Goal: Task Accomplishment & Management: Manage account settings

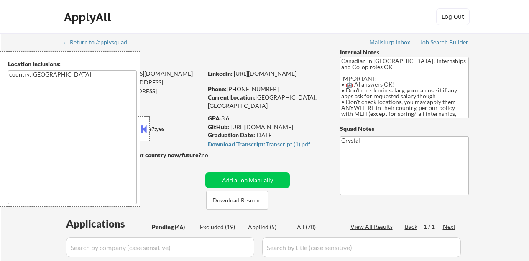
select select ""pending""
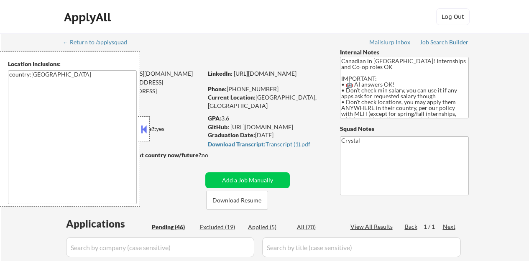
select select ""pending""
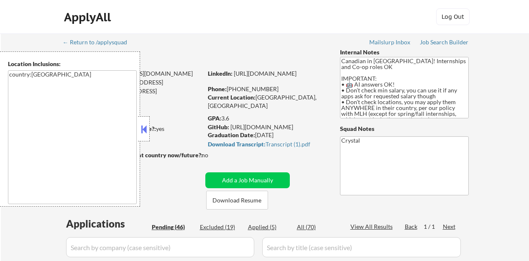
select select ""pending""
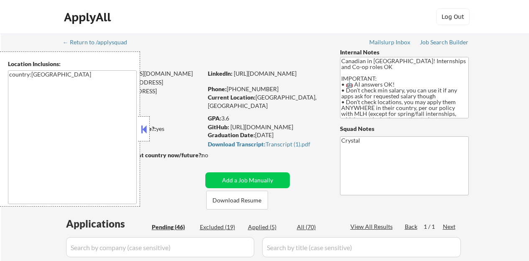
select select ""pending""
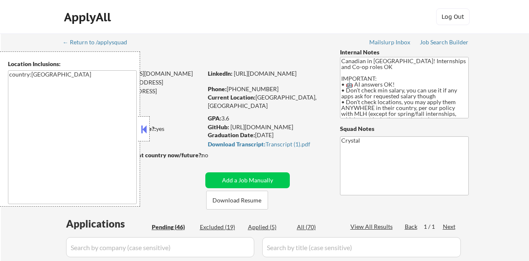
select select ""pending""
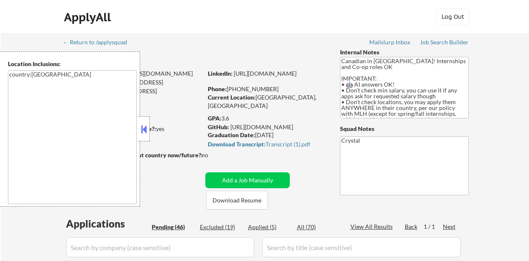
select select ""pending""
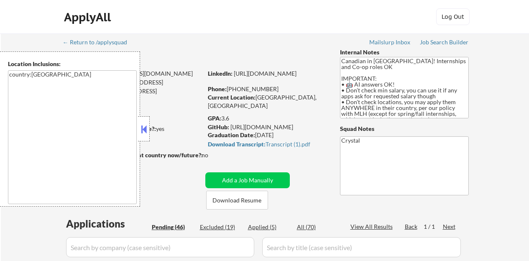
select select ""pending""
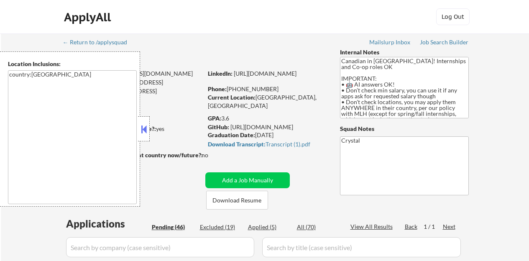
select select ""pending""
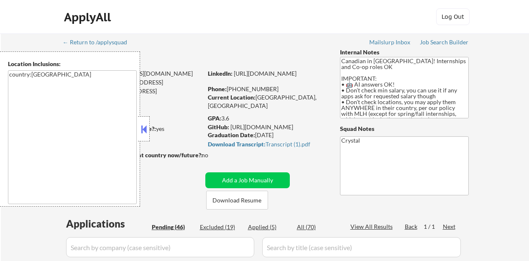
select select ""pending""
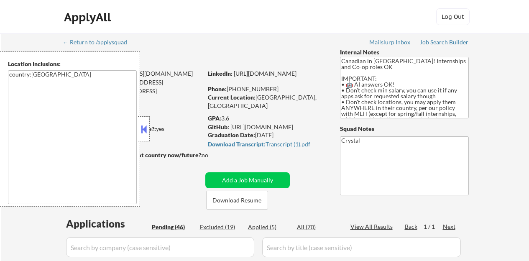
select select ""pending""
click at [146, 133] on button at bounding box center [143, 129] width 9 height 13
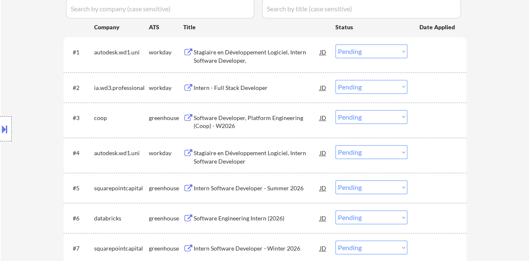
scroll to position [209, 0]
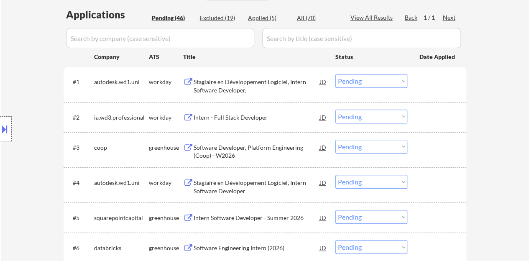
click at [441, 122] on div at bounding box center [437, 117] width 37 height 15
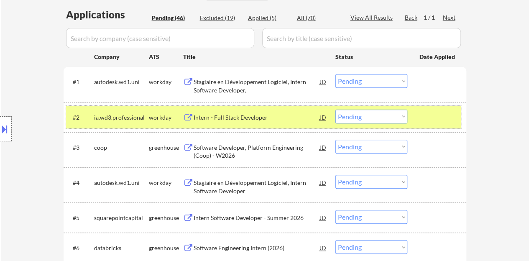
click at [431, 119] on div at bounding box center [437, 117] width 37 height 15
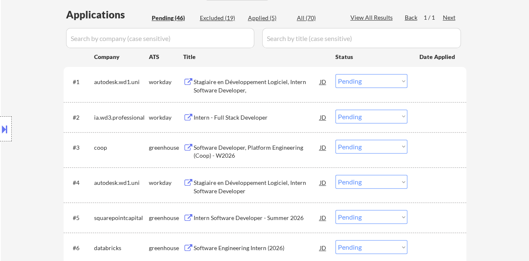
click at [425, 117] on div at bounding box center [437, 117] width 37 height 15
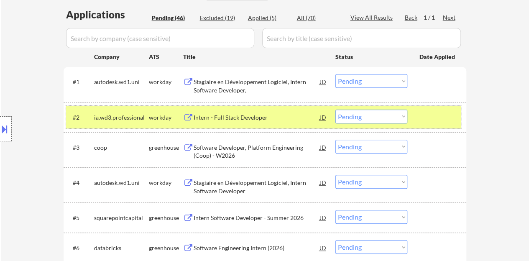
click at [369, 117] on select "Choose an option... Pending Applied Excluded (Questions) Excluded (Expired) Exc…" at bounding box center [371, 117] width 72 height 14
click at [335, 110] on select "Choose an option... Pending Applied Excluded (Questions) Excluded (Expired) Exc…" at bounding box center [371, 117] width 72 height 14
select select ""pending""
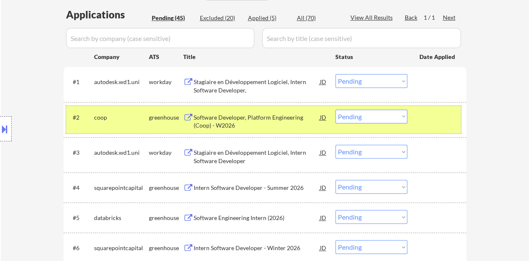
click at [430, 120] on div at bounding box center [437, 117] width 37 height 15
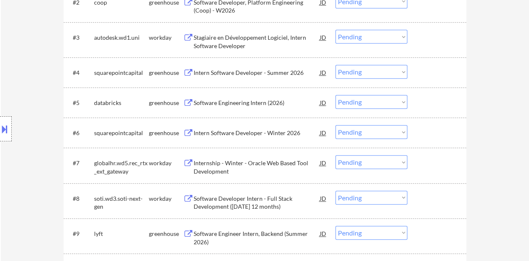
scroll to position [334, 0]
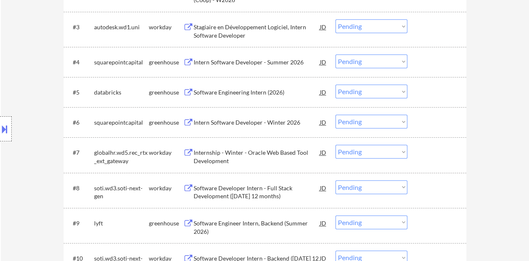
click at [245, 92] on div "Software Engineering Intern (2026)" at bounding box center [257, 92] width 126 height 8
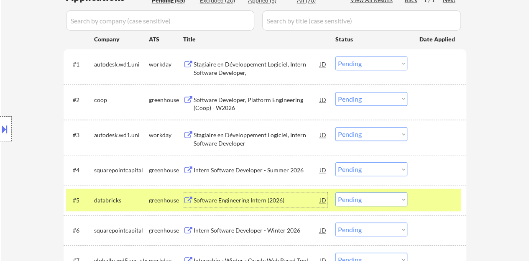
scroll to position [293, 0]
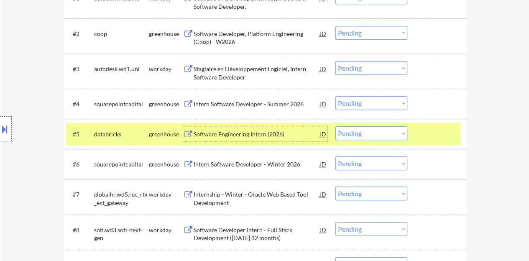
click at [354, 128] on select "Choose an option... Pending Applied Excluded (Questions) Excluded (Expired) Exc…" at bounding box center [371, 133] width 72 height 14
click at [335, 126] on select "Choose an option... Pending Applied Excluded (Questions) Excluded (Expired) Exc…" at bounding box center [371, 133] width 72 height 14
select select ""pending""
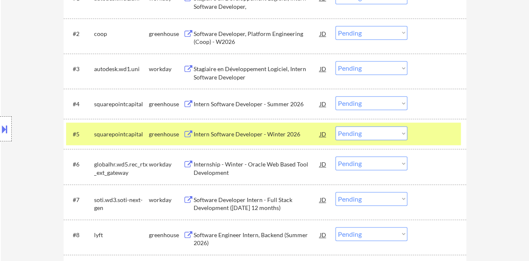
click at [448, 134] on div at bounding box center [437, 133] width 37 height 15
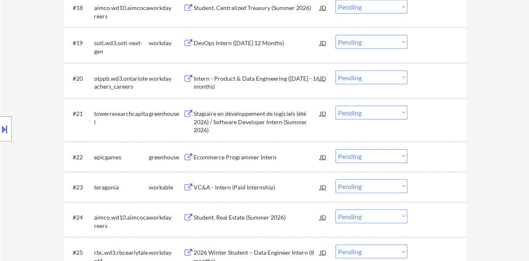
scroll to position [920, 0]
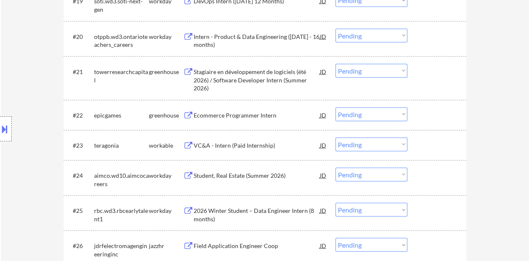
click at [220, 113] on div "Ecommerce Programmer Intern" at bounding box center [257, 115] width 126 height 8
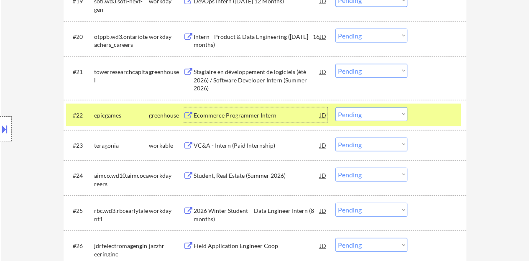
click at [373, 111] on select "Choose an option... Pending Applied Excluded (Questions) Excluded (Expired) Exc…" at bounding box center [371, 114] width 72 height 14
click at [335, 107] on select "Choose an option... Pending Applied Excluded (Questions) Excluded (Expired) Exc…" at bounding box center [371, 114] width 72 height 14
select select ""pending""
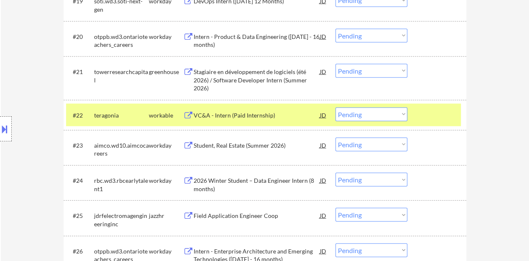
click at [222, 119] on div "VC&A - Intern (Paid Internship)" at bounding box center [257, 115] width 126 height 8
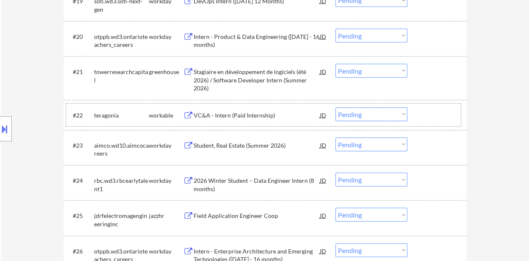
click at [420, 112] on div at bounding box center [437, 114] width 37 height 15
